Goal: Information Seeking & Learning: Learn about a topic

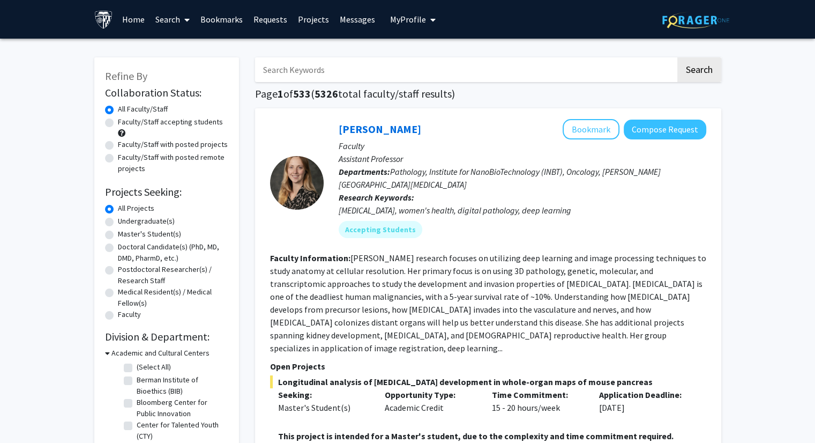
click at [180, 124] on label "Faculty/Staff accepting students" at bounding box center [170, 121] width 105 height 11
click at [125, 123] on input "Faculty/Staff accepting students" at bounding box center [121, 119] width 7 height 7
radio input "true"
click at [151, 110] on label "All Faculty/Staff" at bounding box center [143, 108] width 50 height 11
click at [125, 110] on input "All Faculty/Staff" at bounding box center [121, 106] width 7 height 7
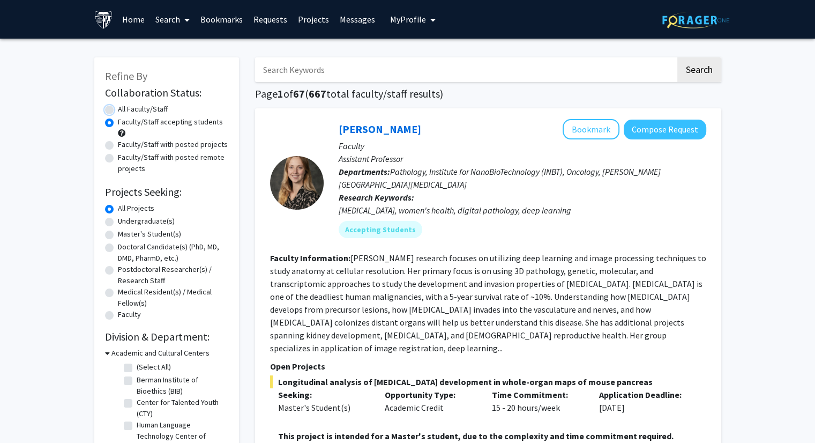
radio input "true"
click at [131, 219] on label "Undergraduate(s)" at bounding box center [146, 220] width 57 height 11
click at [125, 219] on input "Undergraduate(s)" at bounding box center [121, 218] width 7 height 7
radio input "true"
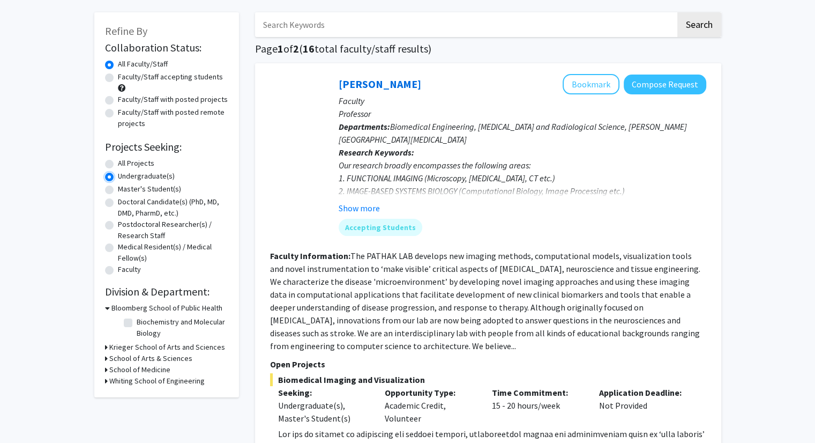
scroll to position [45, 0]
click at [109, 381] on h3 "Whiting School of Engineering" at bounding box center [156, 380] width 95 height 11
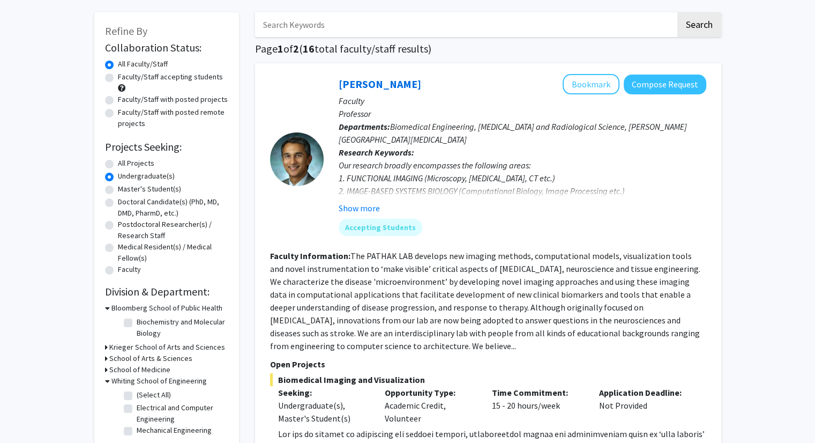
scroll to position [80, 0]
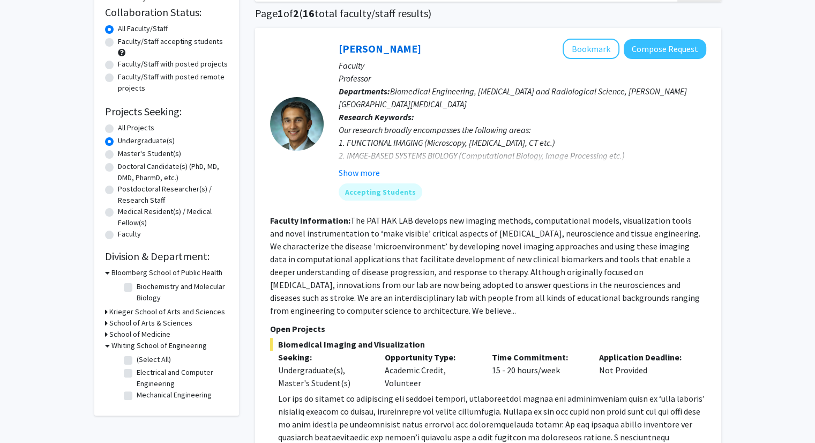
click at [137, 370] on label "Electrical and Computer Engineering" at bounding box center [181, 377] width 89 height 23
click at [137, 370] on input "Electrical and Computer Engineering" at bounding box center [140, 369] width 7 height 7
checkbox input "true"
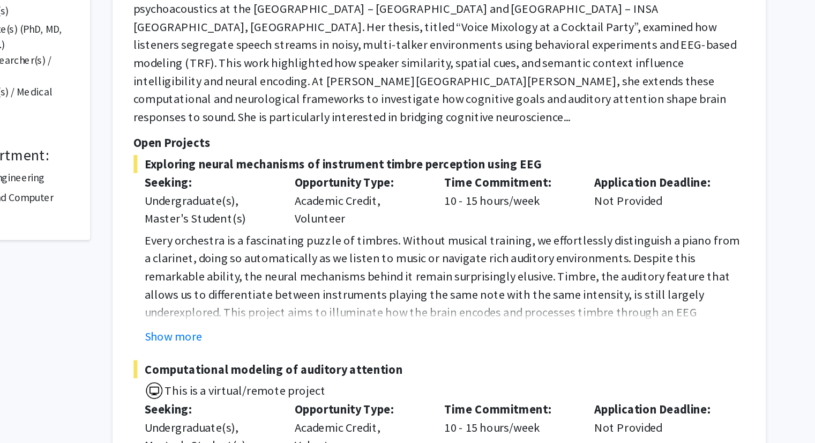
scroll to position [211, 0]
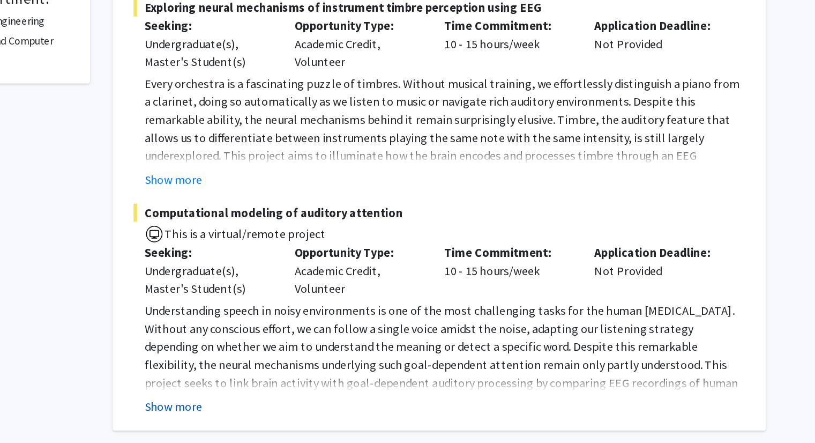
click at [316, 410] on button "Show more" at bounding box center [298, 416] width 41 height 13
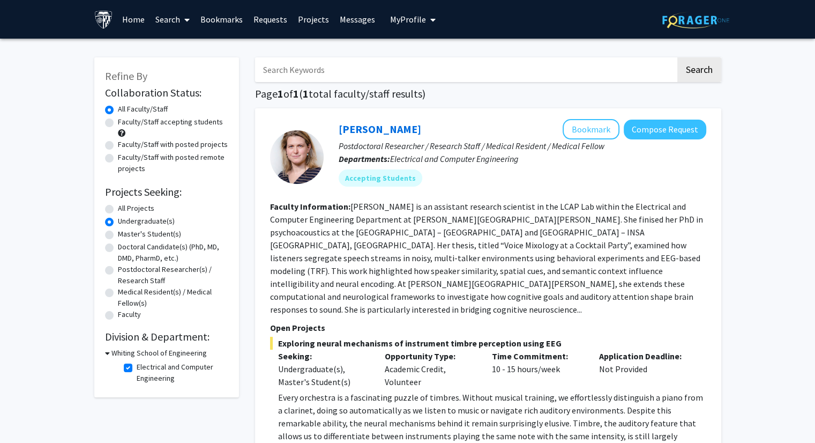
scroll to position [0, 0]
